Goal: Information Seeking & Learning: Learn about a topic

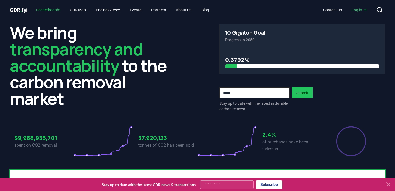
click at [56, 8] on link "Leaderboards" at bounding box center [48, 10] width 33 height 10
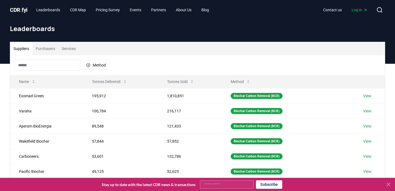
click at [54, 50] on button "Purchasers" at bounding box center [45, 48] width 26 height 13
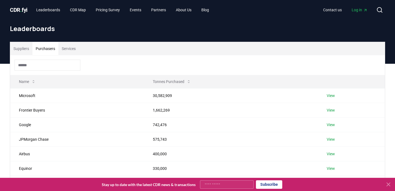
click at [43, 65] on input at bounding box center [48, 65] width 66 height 11
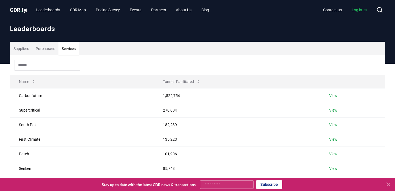
click at [72, 50] on button "Services" at bounding box center [68, 48] width 21 height 13
click at [18, 47] on button "Suppliers" at bounding box center [21, 48] width 22 height 13
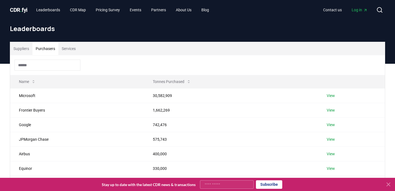
click at [54, 44] on button "Purchasers" at bounding box center [45, 48] width 26 height 13
click at [357, 5] on link "Log in" at bounding box center [359, 10] width 25 height 10
click at [72, 47] on button "Services" at bounding box center [68, 48] width 21 height 13
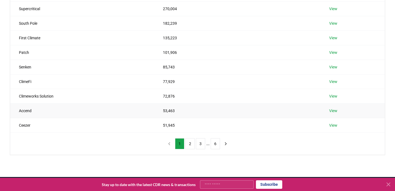
scroll to position [114, 0]
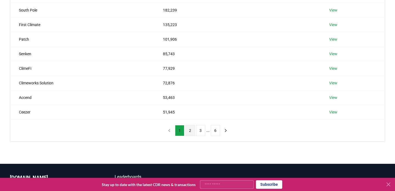
click at [189, 131] on button "2" at bounding box center [189, 130] width 9 height 11
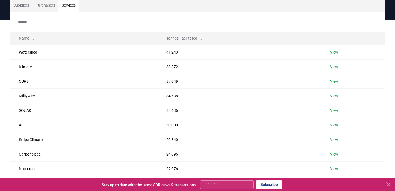
scroll to position [41, 0]
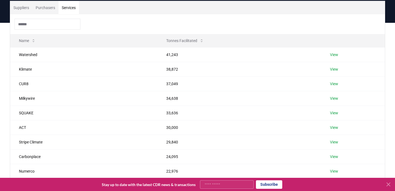
click at [43, 24] on input at bounding box center [48, 24] width 66 height 11
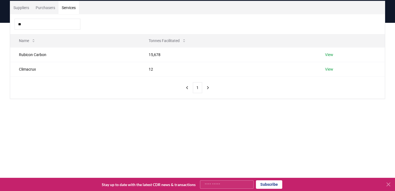
type input "*"
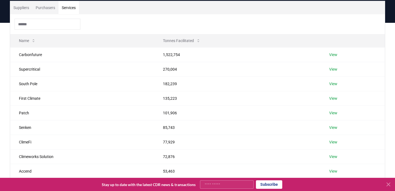
click at [146, 22] on div at bounding box center [197, 24] width 375 height 20
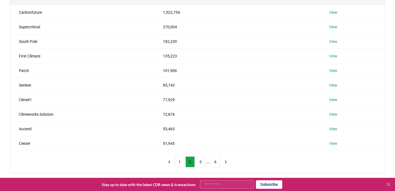
scroll to position [23, 0]
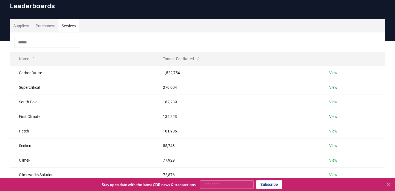
click at [67, 41] on input at bounding box center [48, 42] width 66 height 11
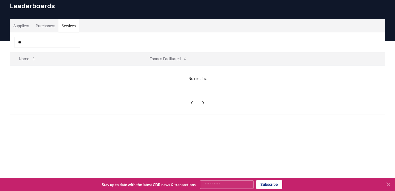
type input "*"
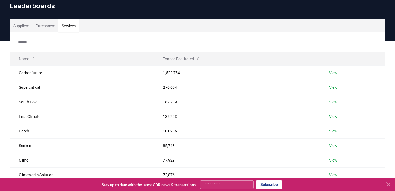
click at [50, 22] on button "Purchasers" at bounding box center [45, 25] width 26 height 13
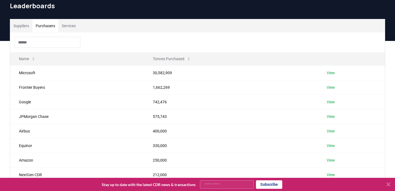
click at [44, 41] on input at bounding box center [48, 42] width 66 height 11
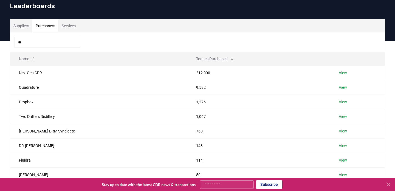
type input "*"
